Goal: Task Accomplishment & Management: Use online tool/utility

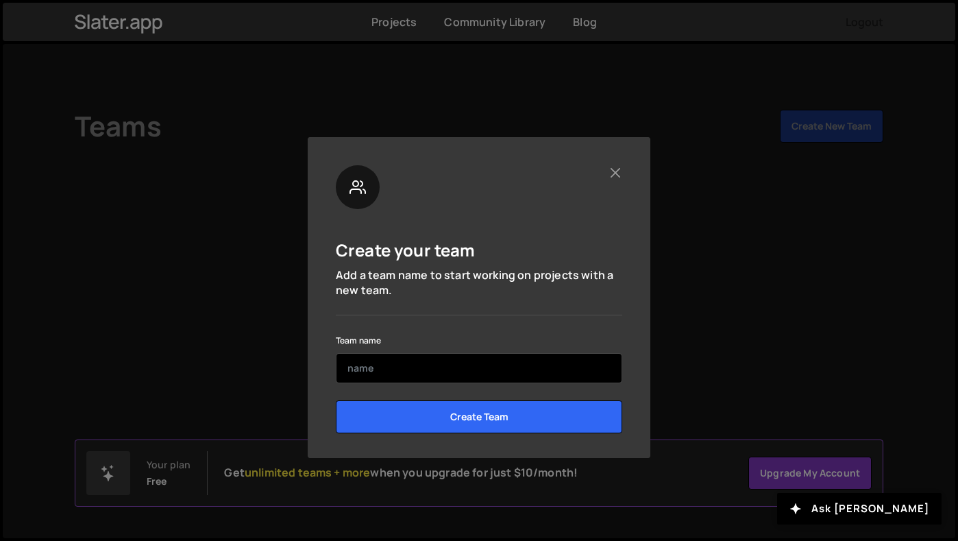
click at [406, 369] on input "text" at bounding box center [479, 368] width 286 height 30
type input "m"
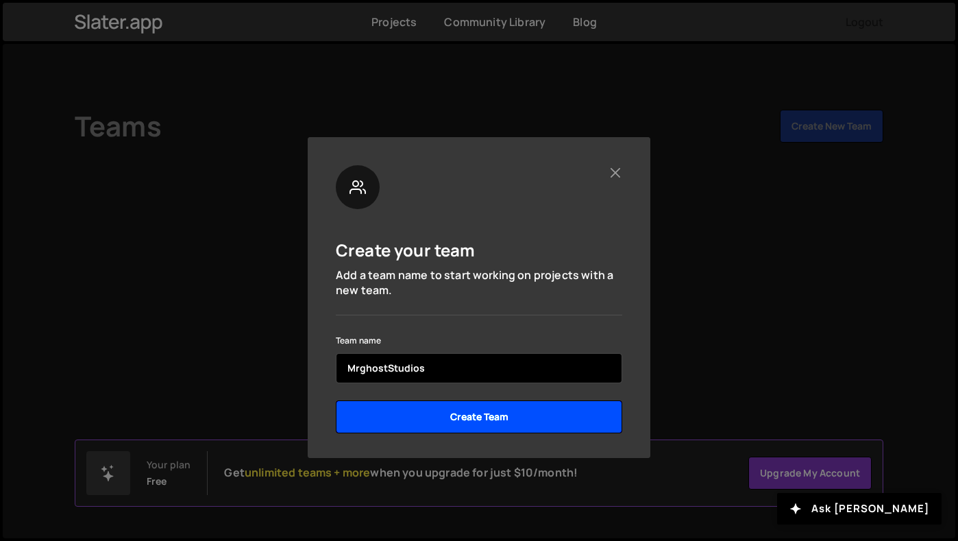
type input "MrghostStudios"
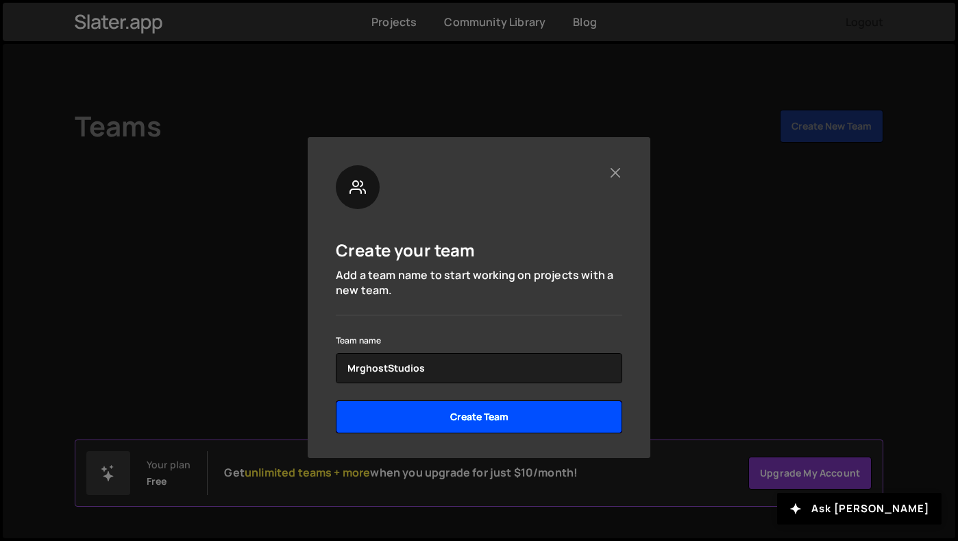
click at [482, 428] on input "Create Team" at bounding box center [479, 416] width 286 height 33
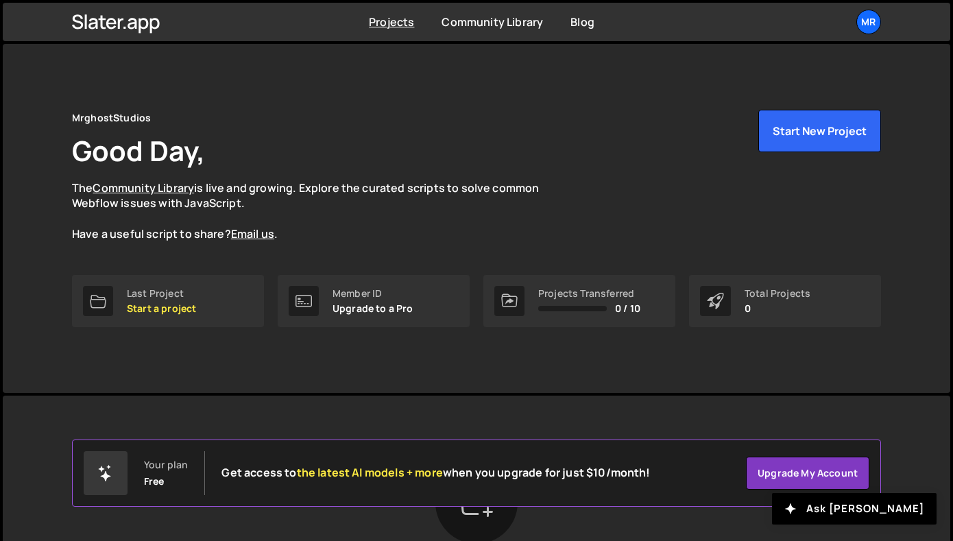
click at [602, 228] on div "MrghostStudios Good Day, The Community Library is live and growing. Explore the…" at bounding box center [476, 176] width 809 height 132
click at [822, 127] on button "Start New Project" at bounding box center [819, 131] width 123 height 42
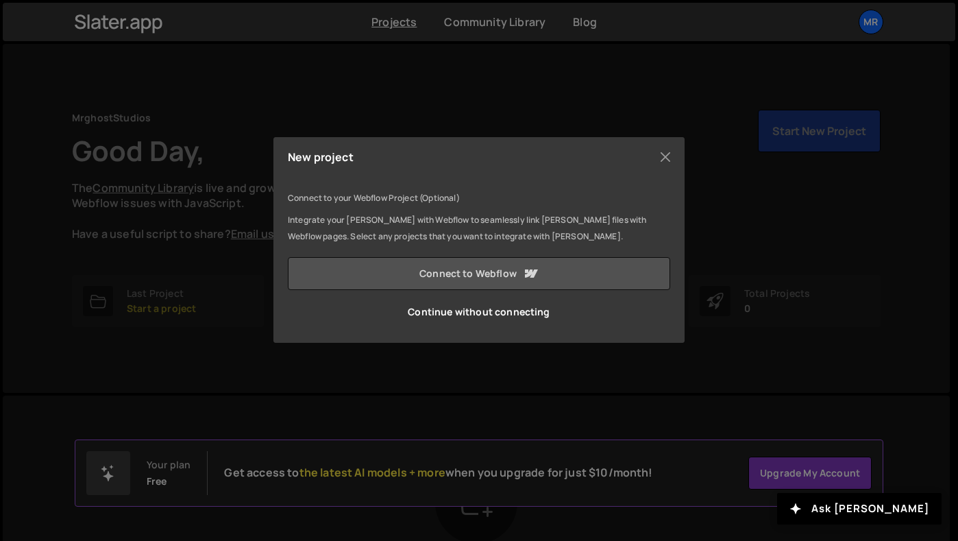
click at [416, 273] on link "Connect to Webflow" at bounding box center [479, 273] width 382 height 33
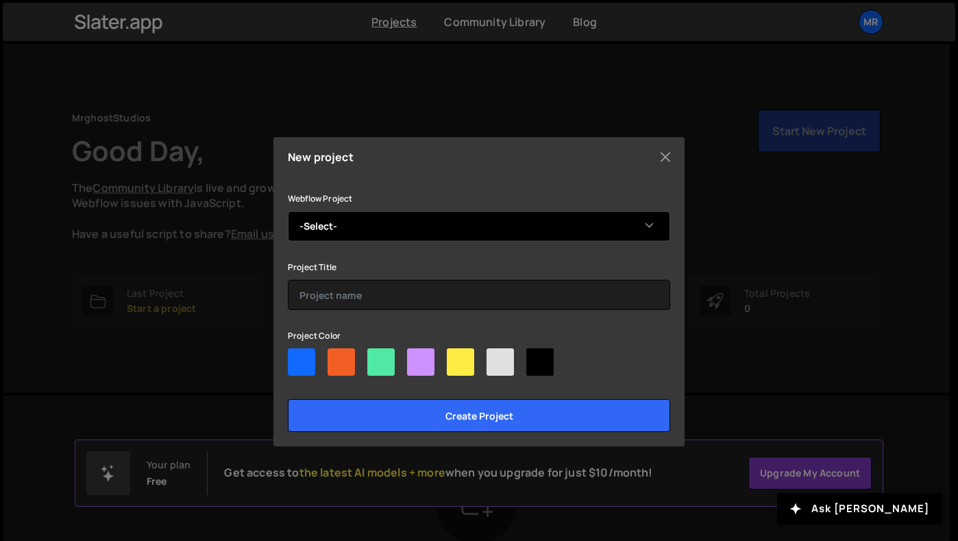
click at [373, 238] on select "-Select- lethal signal" at bounding box center [479, 226] width 382 height 30
select select "68c308b12de3176ccf4ac7a9"
click at [288, 211] on select "-Select- lethal signal" at bounding box center [479, 226] width 382 height 30
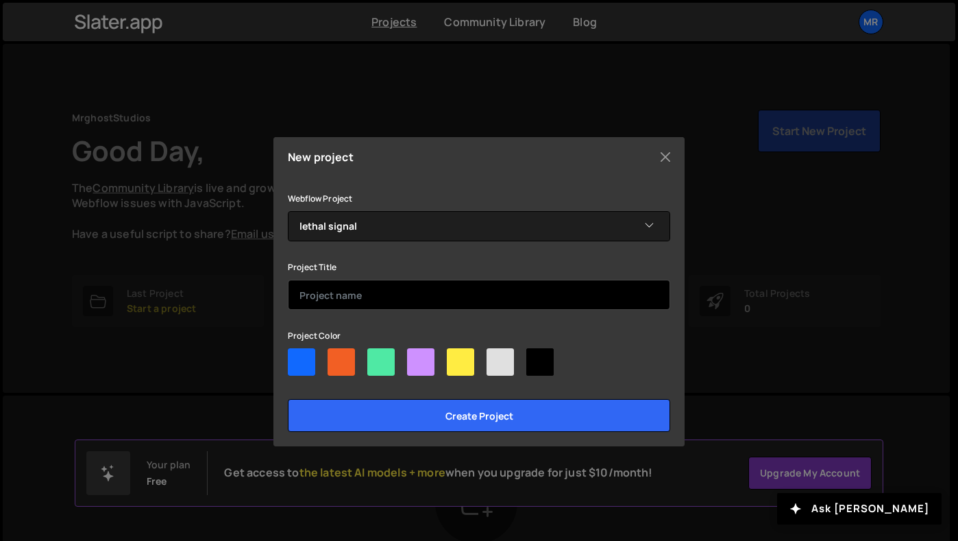
click at [339, 298] on input "text" at bounding box center [479, 295] width 382 height 30
type input "Lethal Signal"
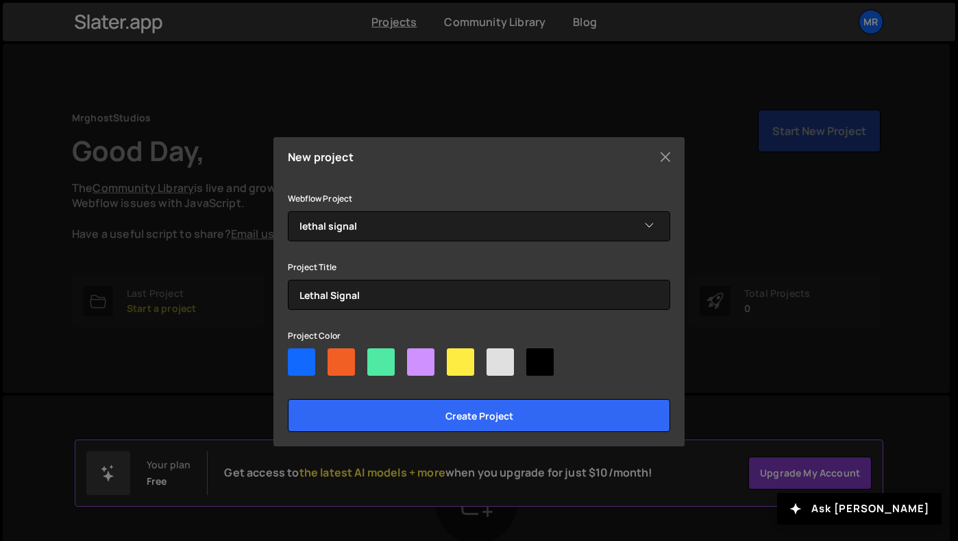
click at [497, 364] on div at bounding box center [500, 361] width 27 height 27
click at [495, 357] on input"] "radio" at bounding box center [491, 352] width 9 height 9
radio input"] "true"
click at [421, 361] on div at bounding box center [420, 361] width 27 height 27
click at [416, 357] on input"] "radio" at bounding box center [411, 352] width 9 height 9
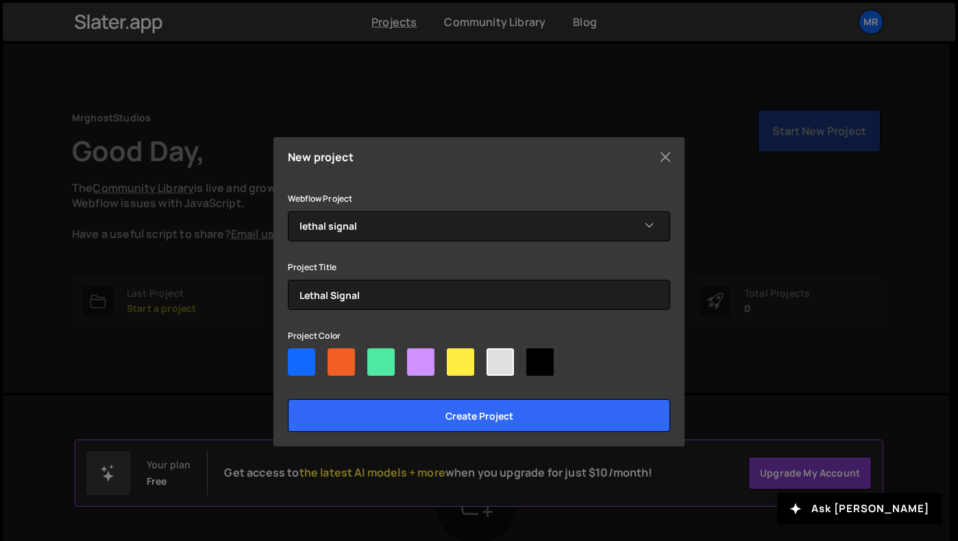
radio input"] "true"
click at [532, 353] on div at bounding box center [539, 361] width 27 height 27
click at [532, 353] on input"] "radio" at bounding box center [530, 352] width 9 height 9
radio input"] "true"
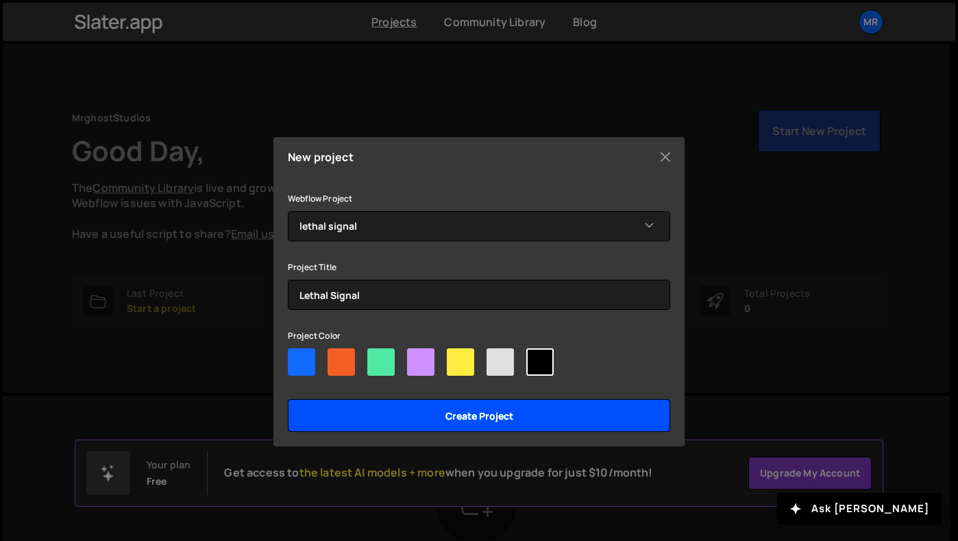
click at [511, 413] on input "Create project" at bounding box center [479, 415] width 382 height 33
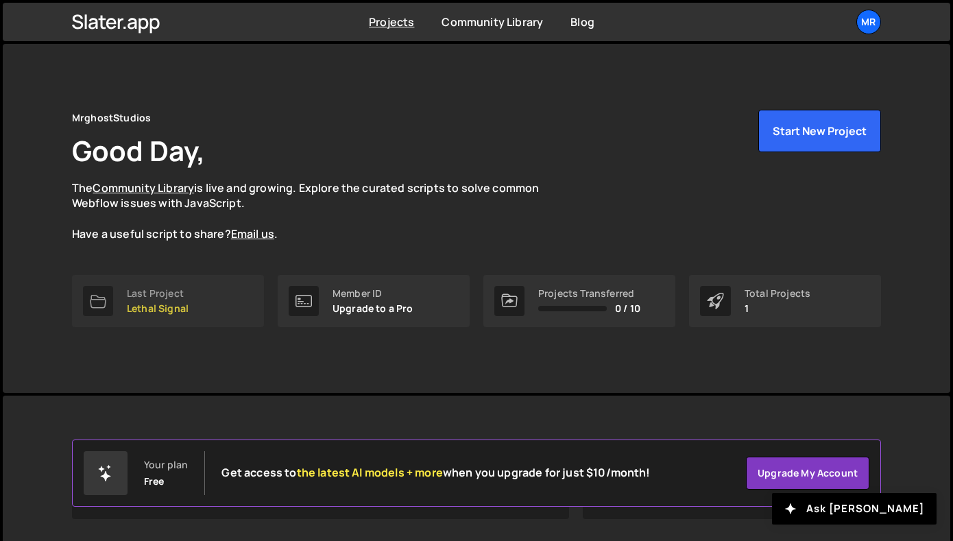
click at [154, 307] on p "Lethal Signal" at bounding box center [158, 308] width 62 height 11
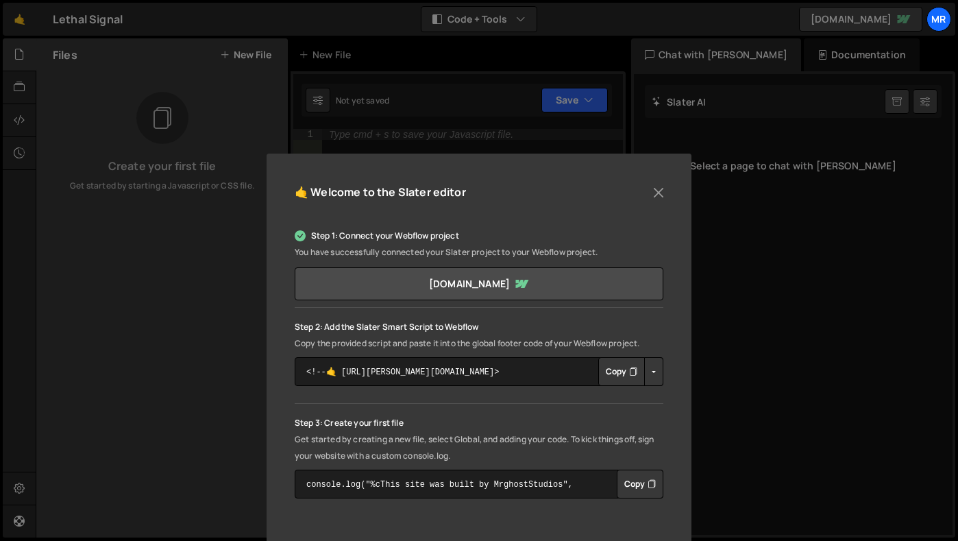
scroll to position [69, 0]
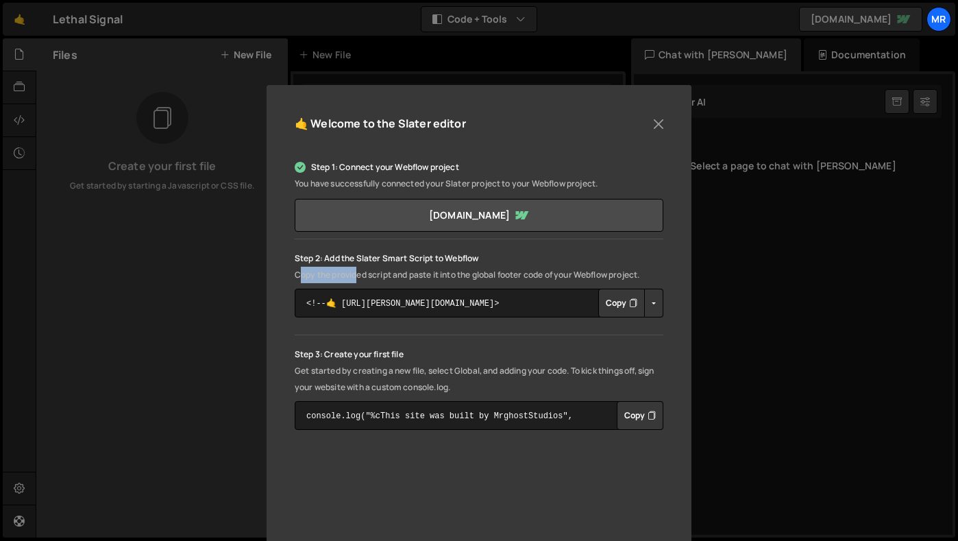
drag, startPoint x: 295, startPoint y: 280, endPoint x: 358, endPoint y: 269, distance: 63.4
click at [358, 269] on p "Copy the provided script and paste it into the global footer code of your Webfl…" at bounding box center [479, 275] width 369 height 16
click at [421, 274] on p "Copy the provided script and paste it into the global footer code of your Webfl…" at bounding box center [479, 275] width 369 height 16
click at [618, 310] on button "Copy" at bounding box center [621, 303] width 47 height 29
click at [657, 129] on button "Close" at bounding box center [658, 124] width 21 height 21
